Goal: Information Seeking & Learning: Learn about a topic

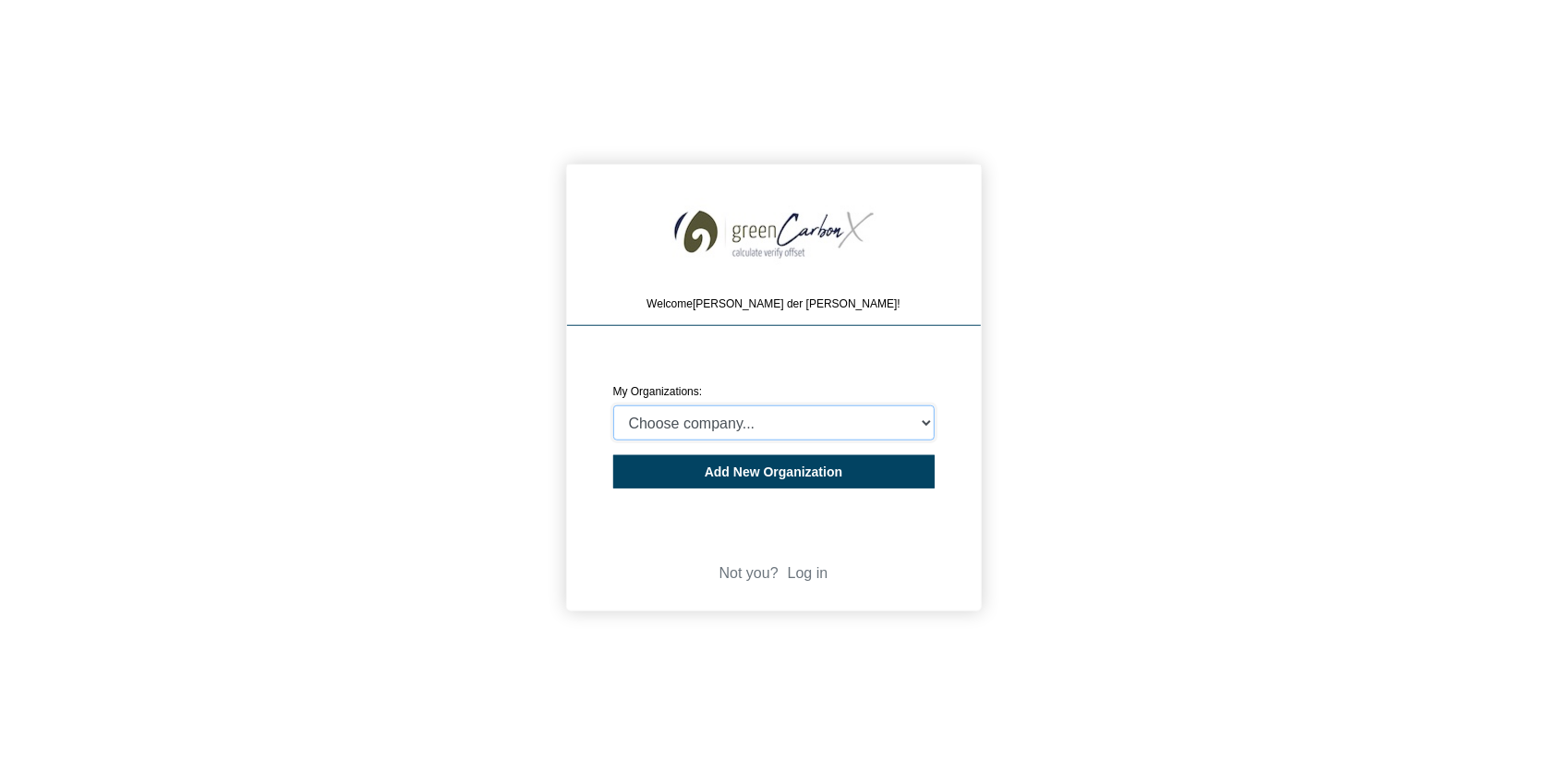
select select "4409077"
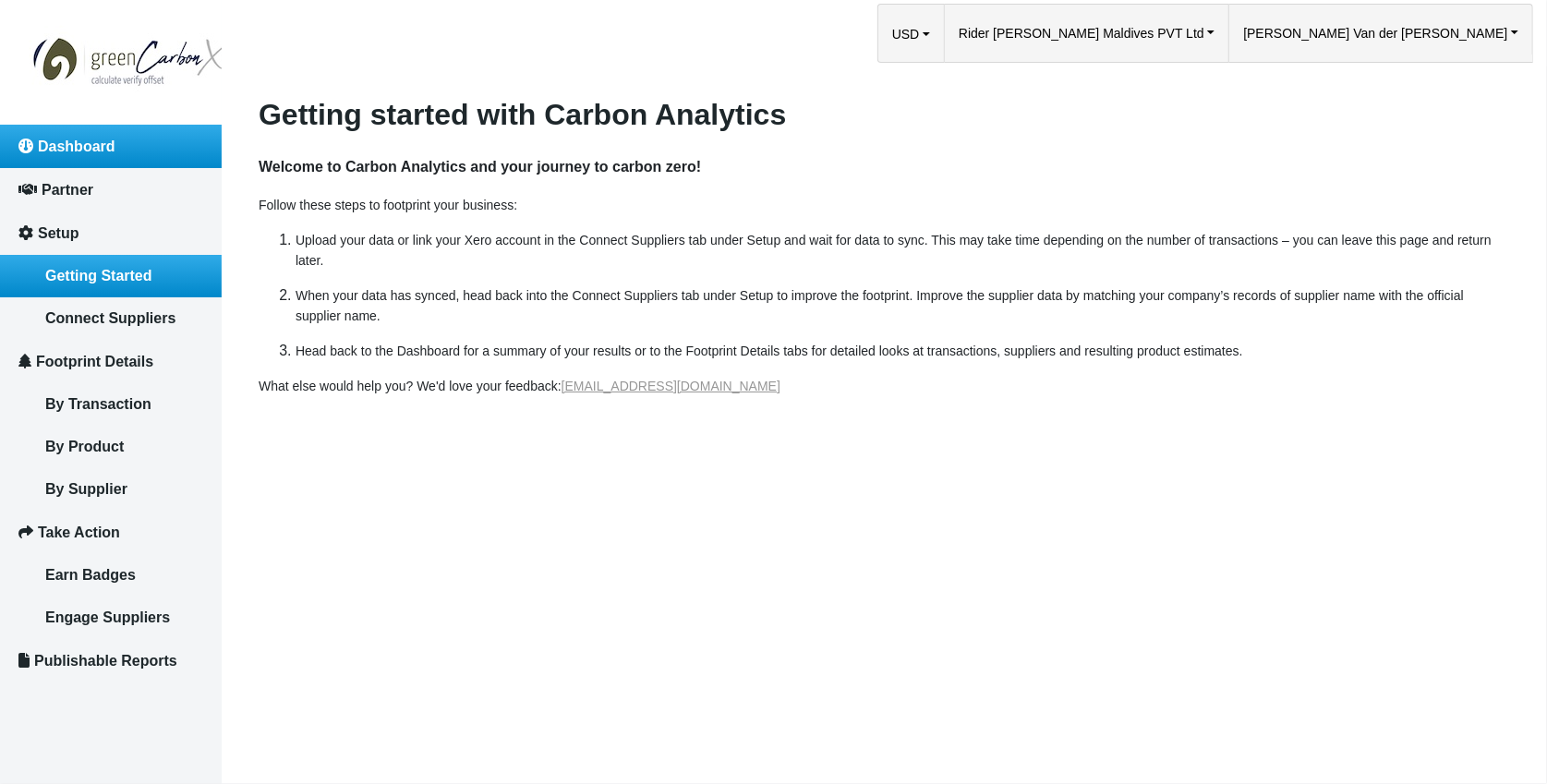
click at [79, 156] on link "Dashboard" at bounding box center [111, 146] width 221 height 44
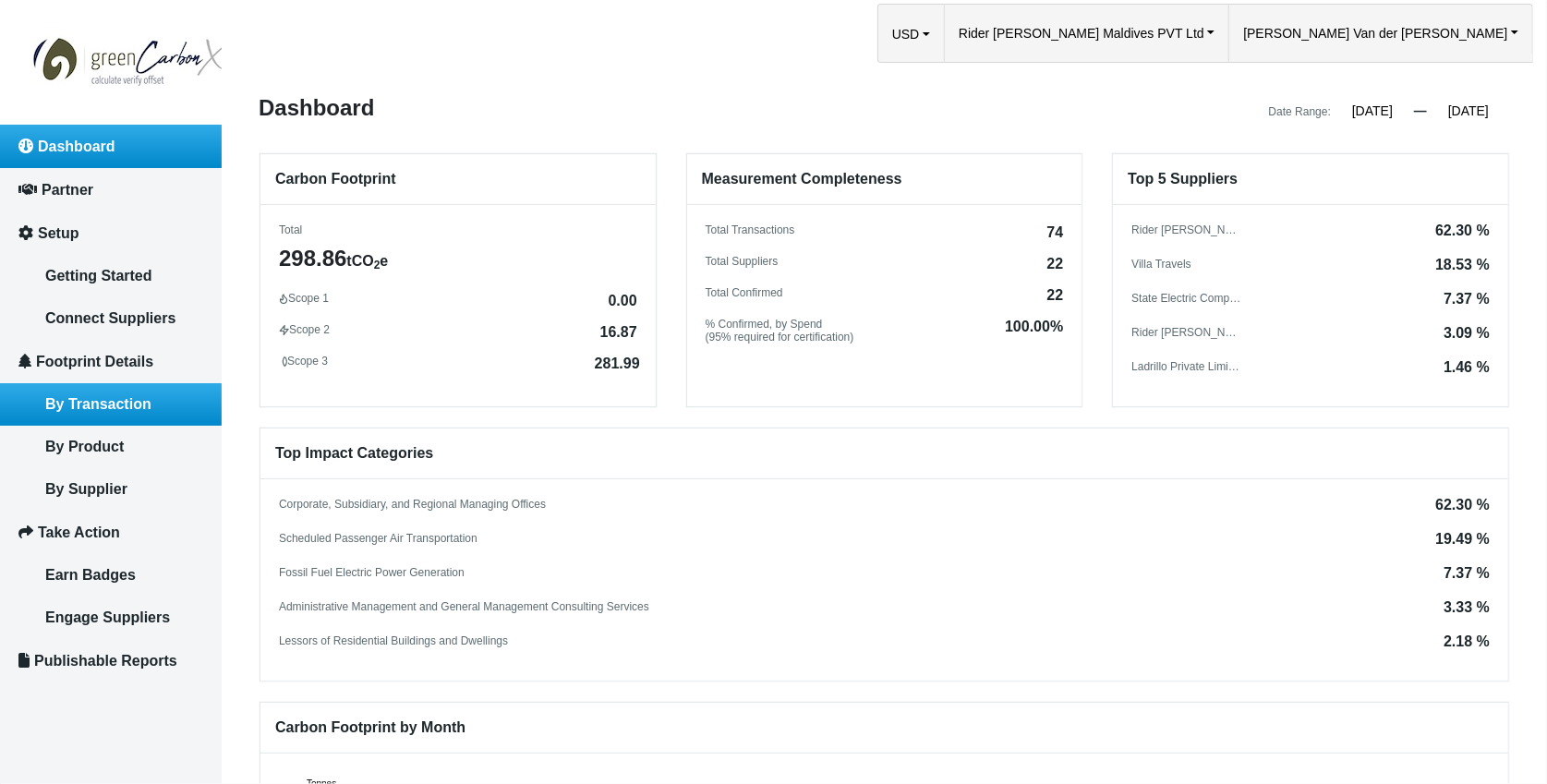
click at [124, 395] on span "By Transaction" at bounding box center [98, 403] width 107 height 16
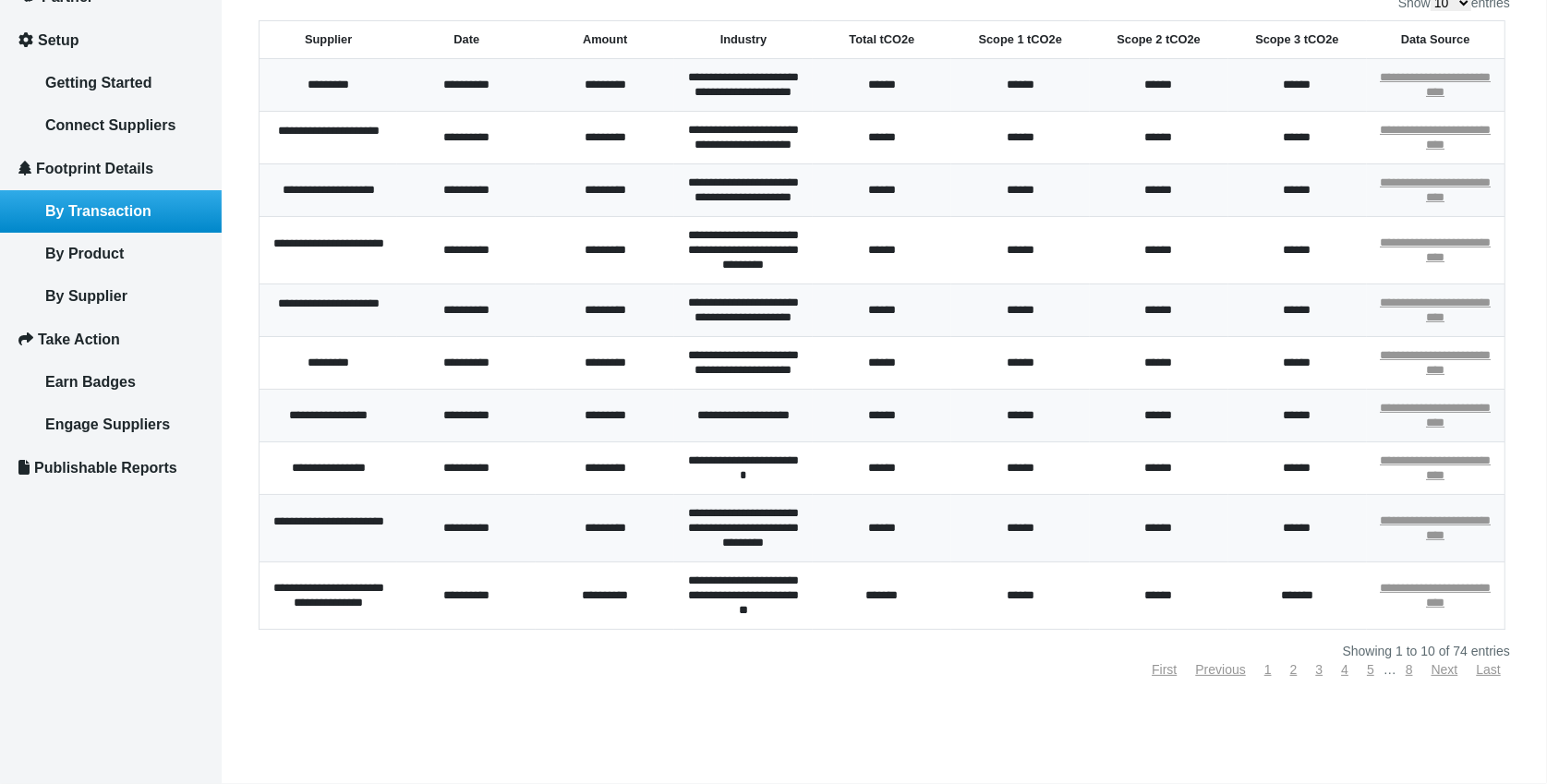
scroll to position [58, 0]
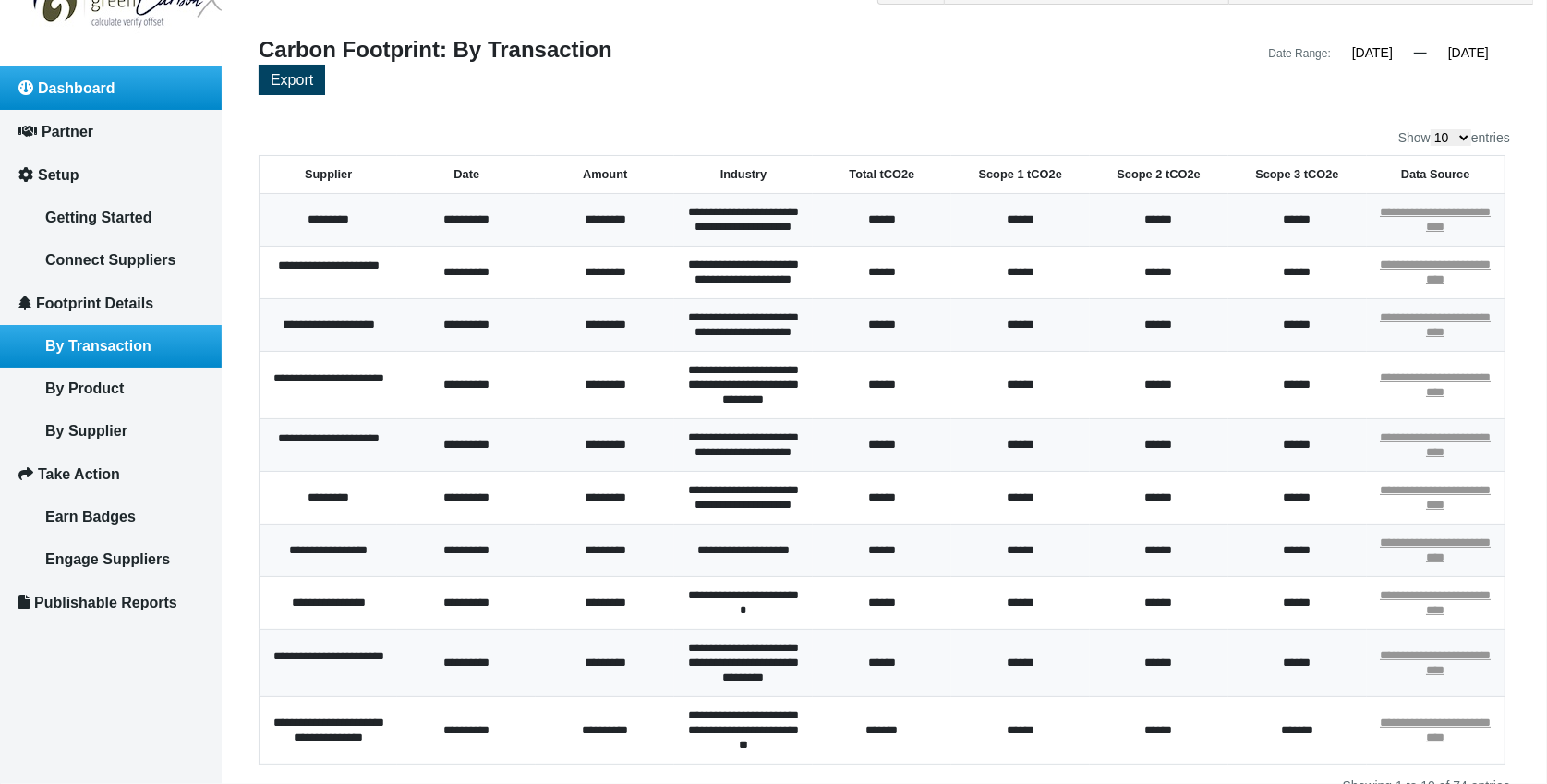
click at [66, 94] on span "Dashboard" at bounding box center [77, 89] width 78 height 16
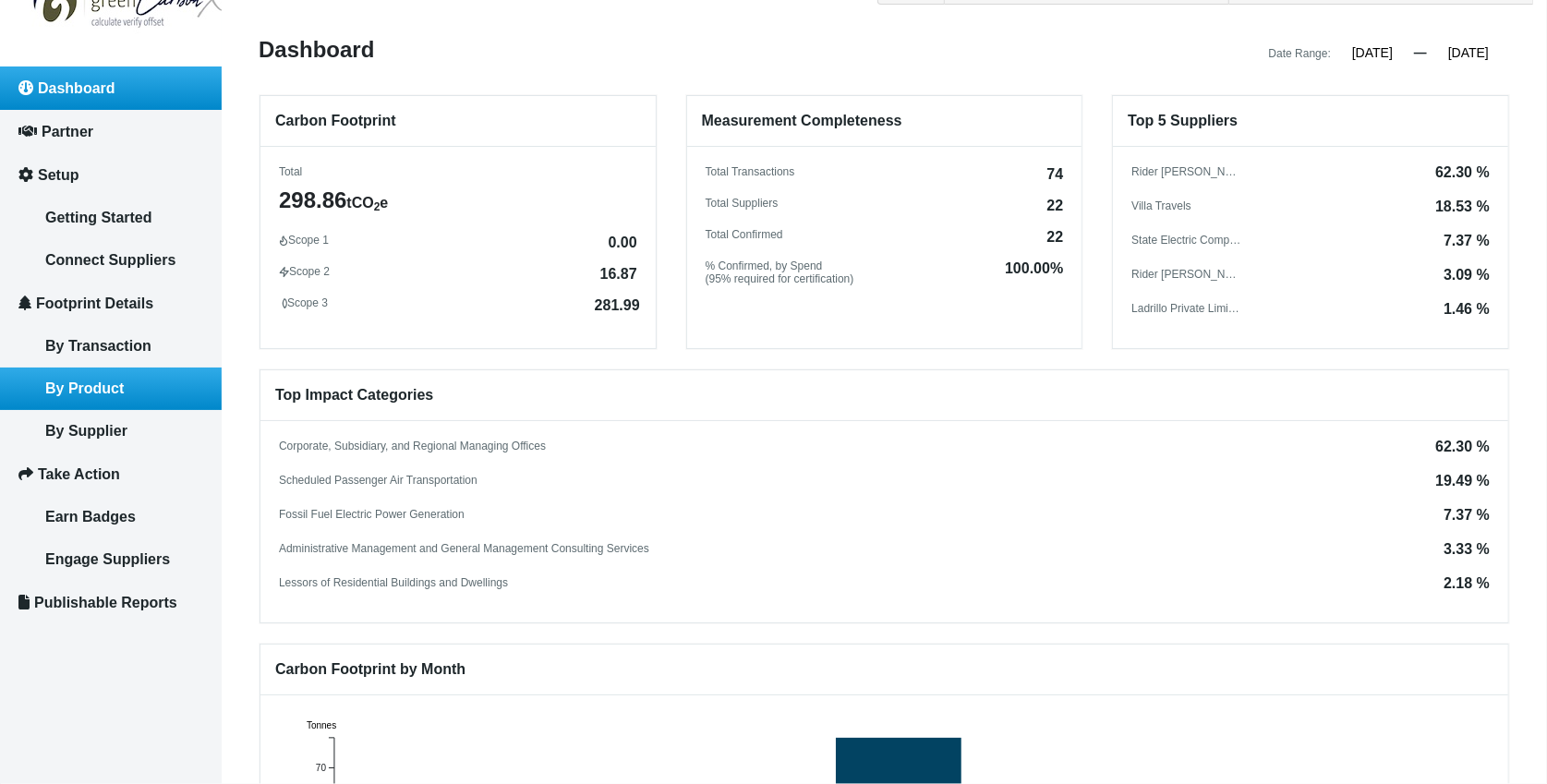
click at [119, 381] on span "By Product" at bounding box center [84, 389] width 79 height 16
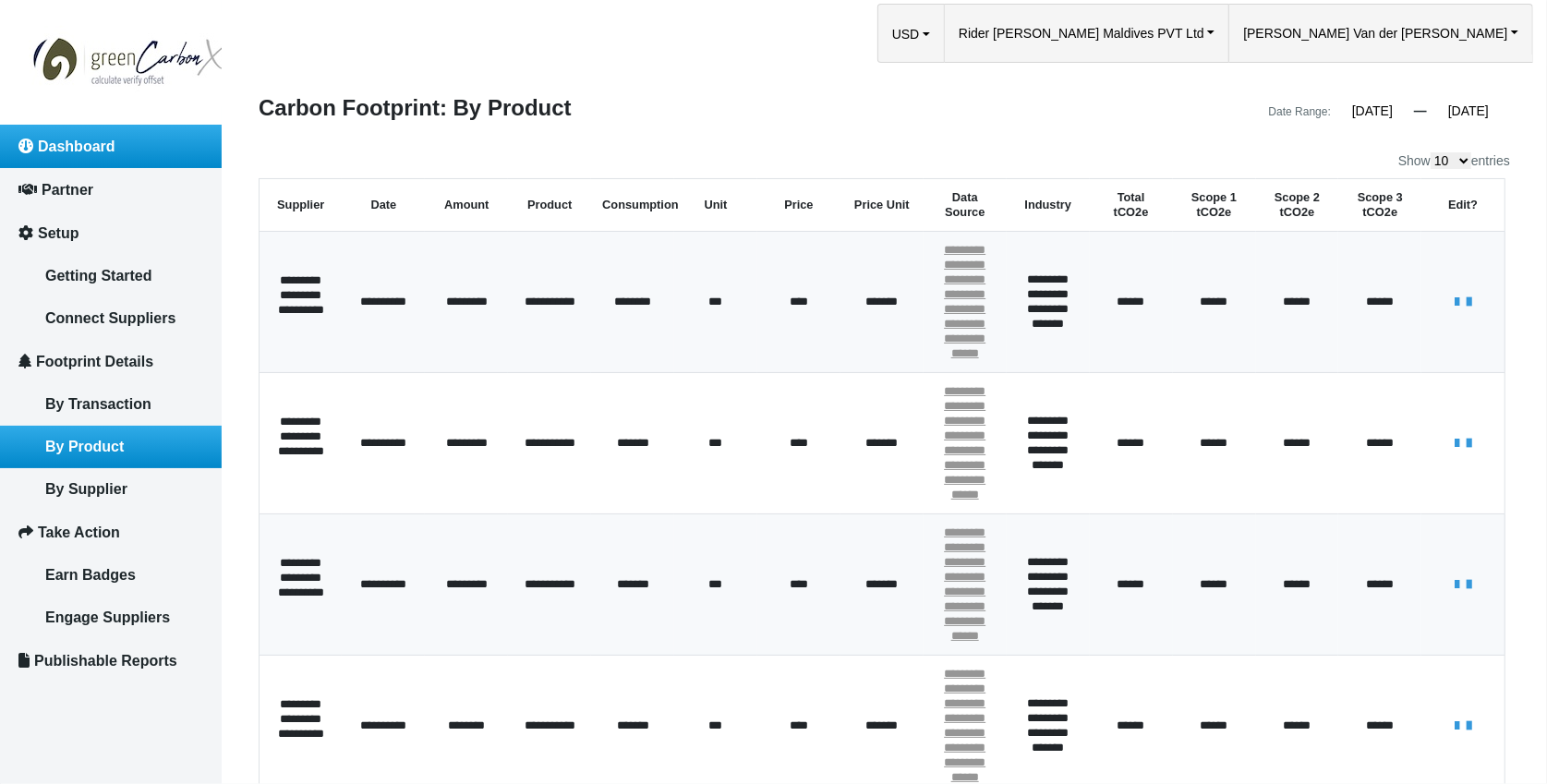
click at [59, 139] on span "Dashboard" at bounding box center [77, 146] width 78 height 16
